Goal: Transaction & Acquisition: Purchase product/service

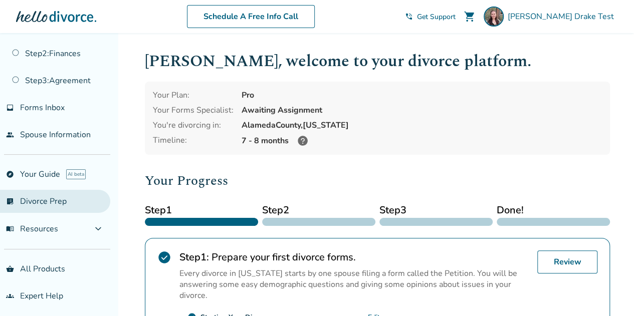
scroll to position [44, 0]
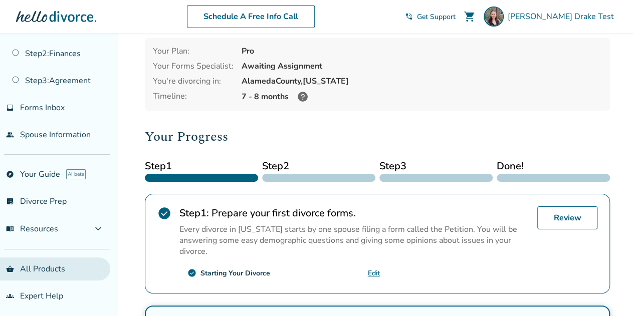
click at [60, 261] on link "shopping_basket All Products" at bounding box center [55, 269] width 110 height 23
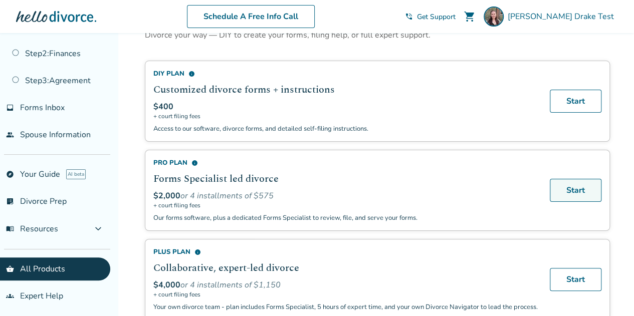
click at [574, 197] on link "Start" at bounding box center [576, 190] width 52 height 23
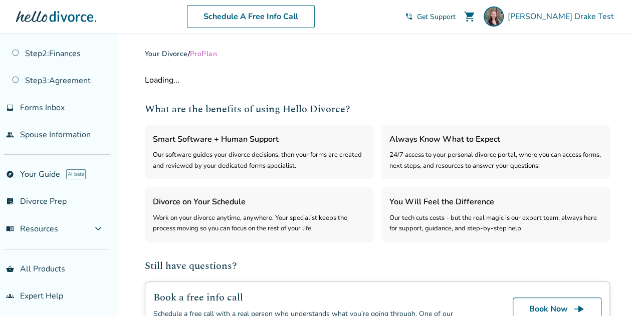
select select "***"
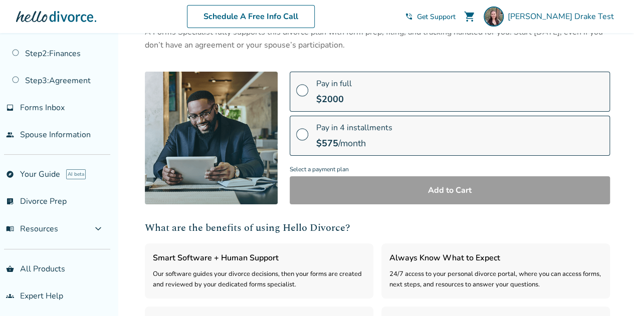
scroll to position [43, 0]
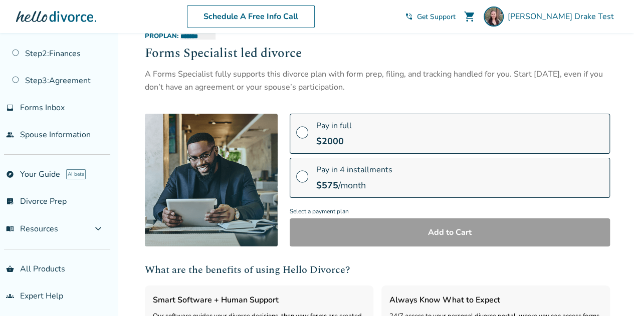
click at [358, 138] on label "Pay in full $ 2000" at bounding box center [450, 134] width 320 height 40
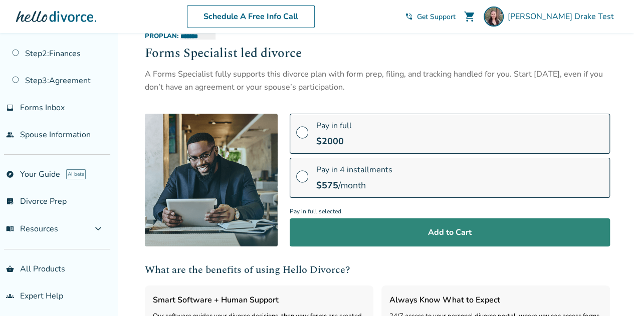
click at [352, 241] on button "Add to Cart" at bounding box center [450, 232] width 320 height 28
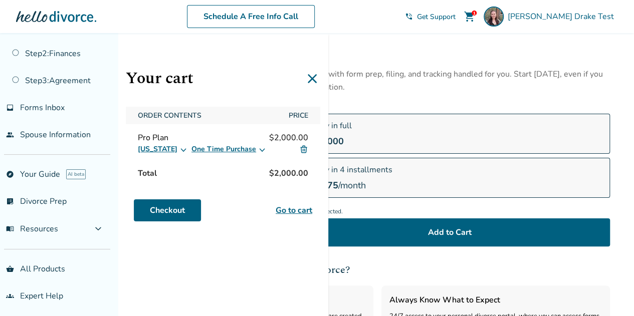
click at [295, 209] on link "Go to cart" at bounding box center [294, 210] width 37 height 12
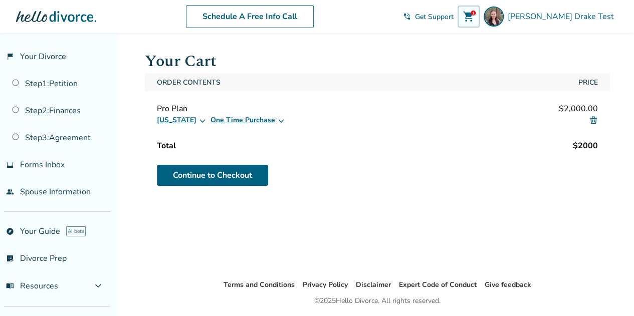
click at [178, 120] on button "[US_STATE]" at bounding box center [182, 120] width 50 height 12
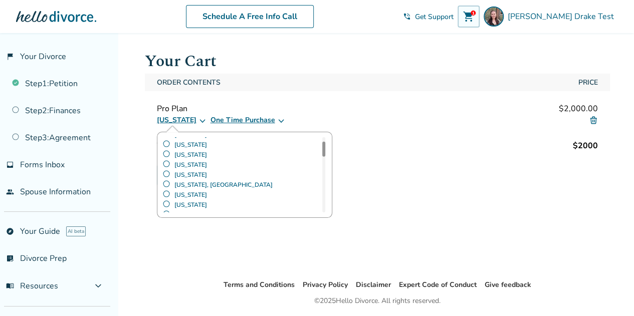
scroll to position [38, 0]
click at [187, 175] on label "Delaware" at bounding box center [184, 174] width 45 height 10
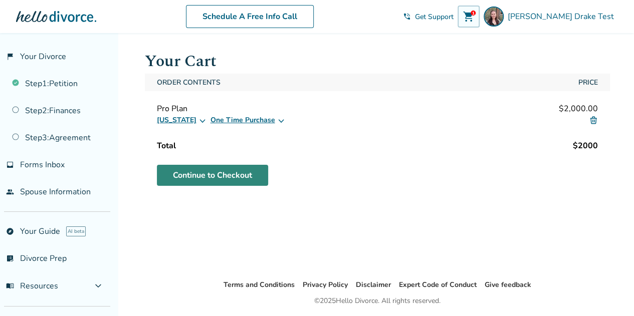
click at [238, 179] on link "Continue to Checkout" at bounding box center [212, 175] width 111 height 21
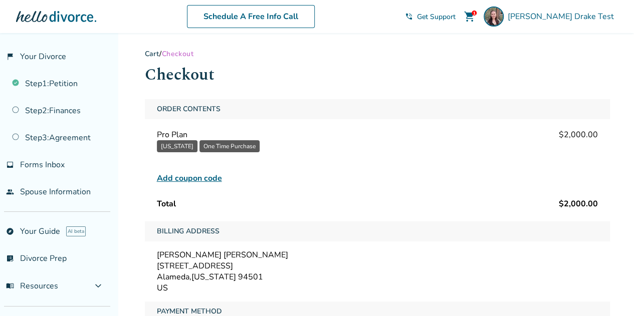
click at [202, 181] on span "Add coupon code" at bounding box center [189, 178] width 65 height 12
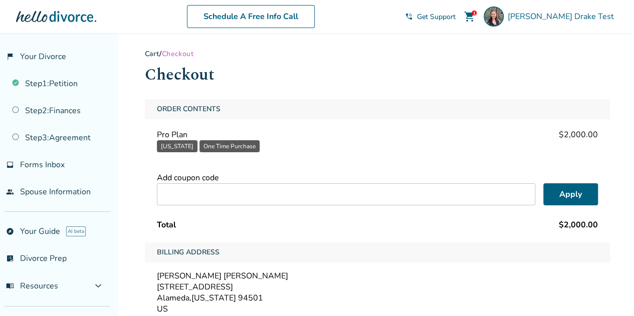
click at [190, 204] on input "text" at bounding box center [346, 194] width 378 height 22
drag, startPoint x: 190, startPoint y: 204, endPoint x: 571, endPoint y: 190, distance: 380.5
click at [571, 190] on div "******* Apply" at bounding box center [377, 194] width 441 height 22
type input "*******"
click at [571, 190] on button "Apply" at bounding box center [570, 194] width 55 height 22
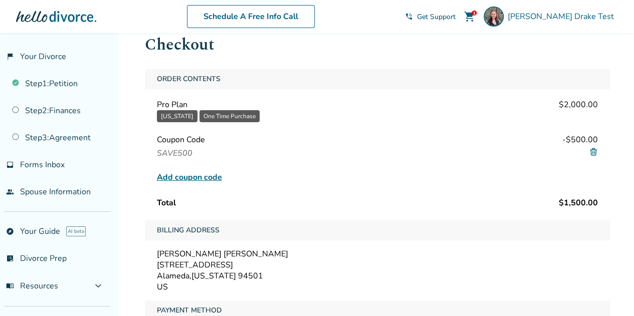
scroll to position [31, 0]
